Goal: Information Seeking & Learning: Obtain resource

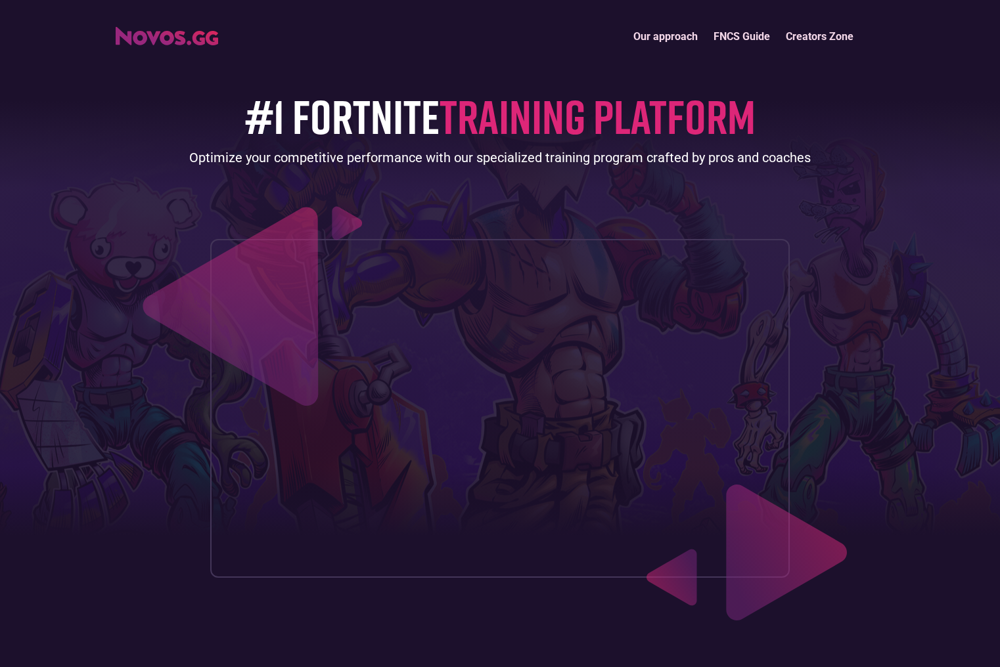
click at [667, 33] on link "Our approach" at bounding box center [665, 36] width 80 height 28
click at [728, 28] on link "FNCS Guide" at bounding box center [741, 36] width 72 height 28
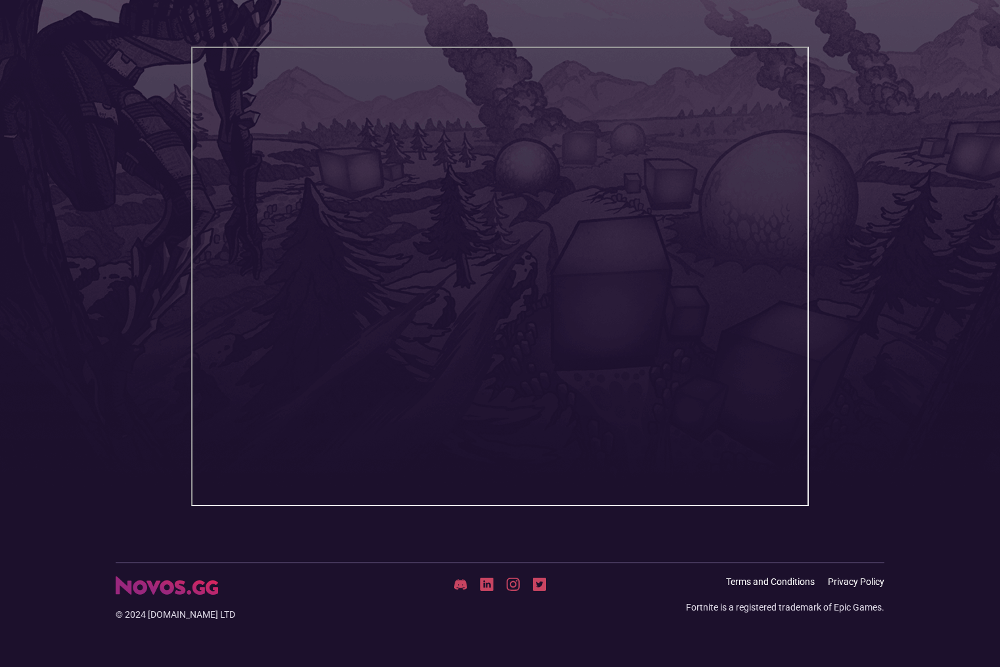
scroll to position [221, 0]
